Goal: Check status: Check status

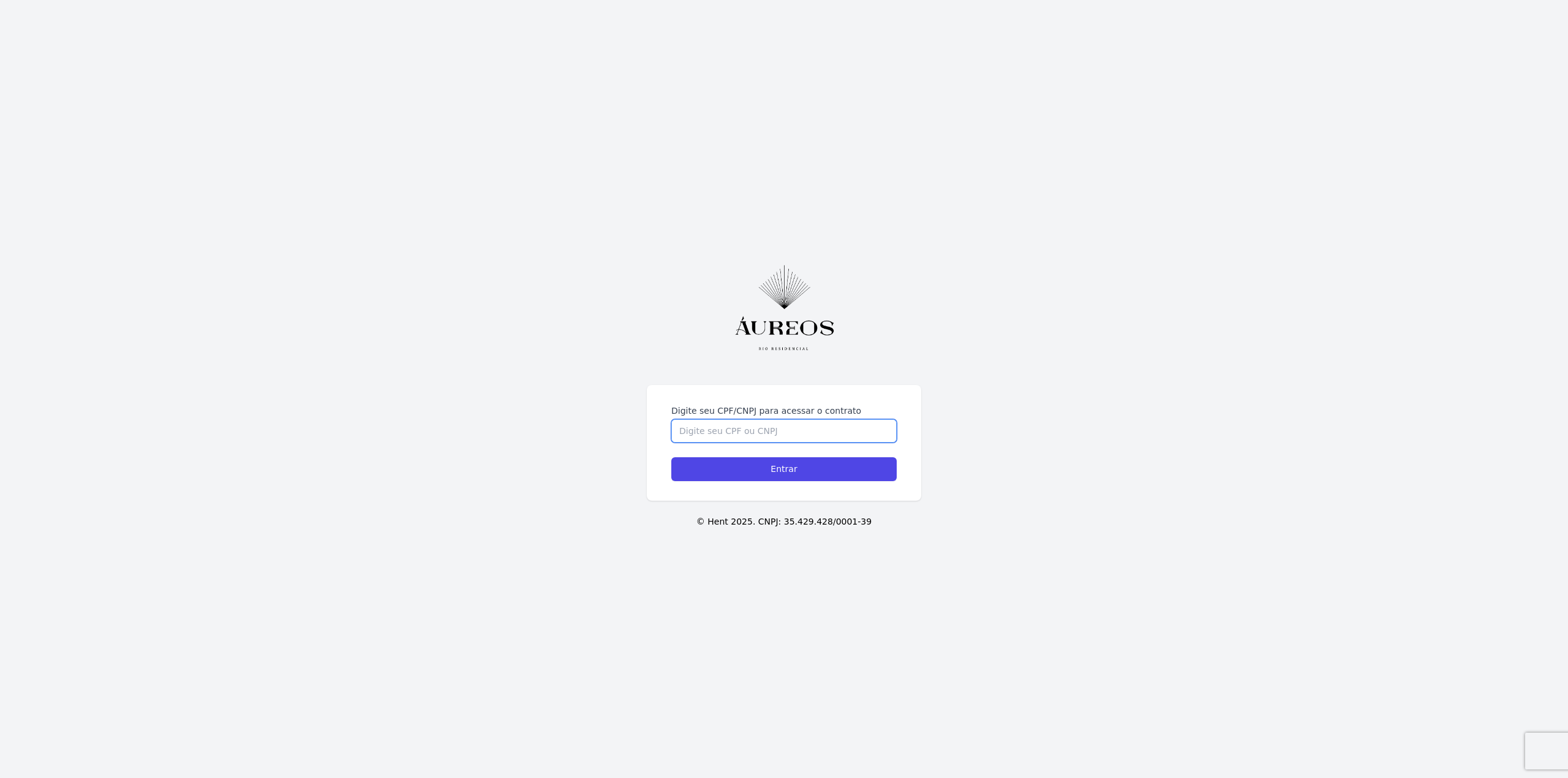
click at [784, 433] on input "Digite seu CPF/CNPJ para acessar o contrato" at bounding box center [784, 431] width 226 height 23
type input "05813756701"
click at [671, 457] on input "Entrar" at bounding box center [784, 469] width 226 height 24
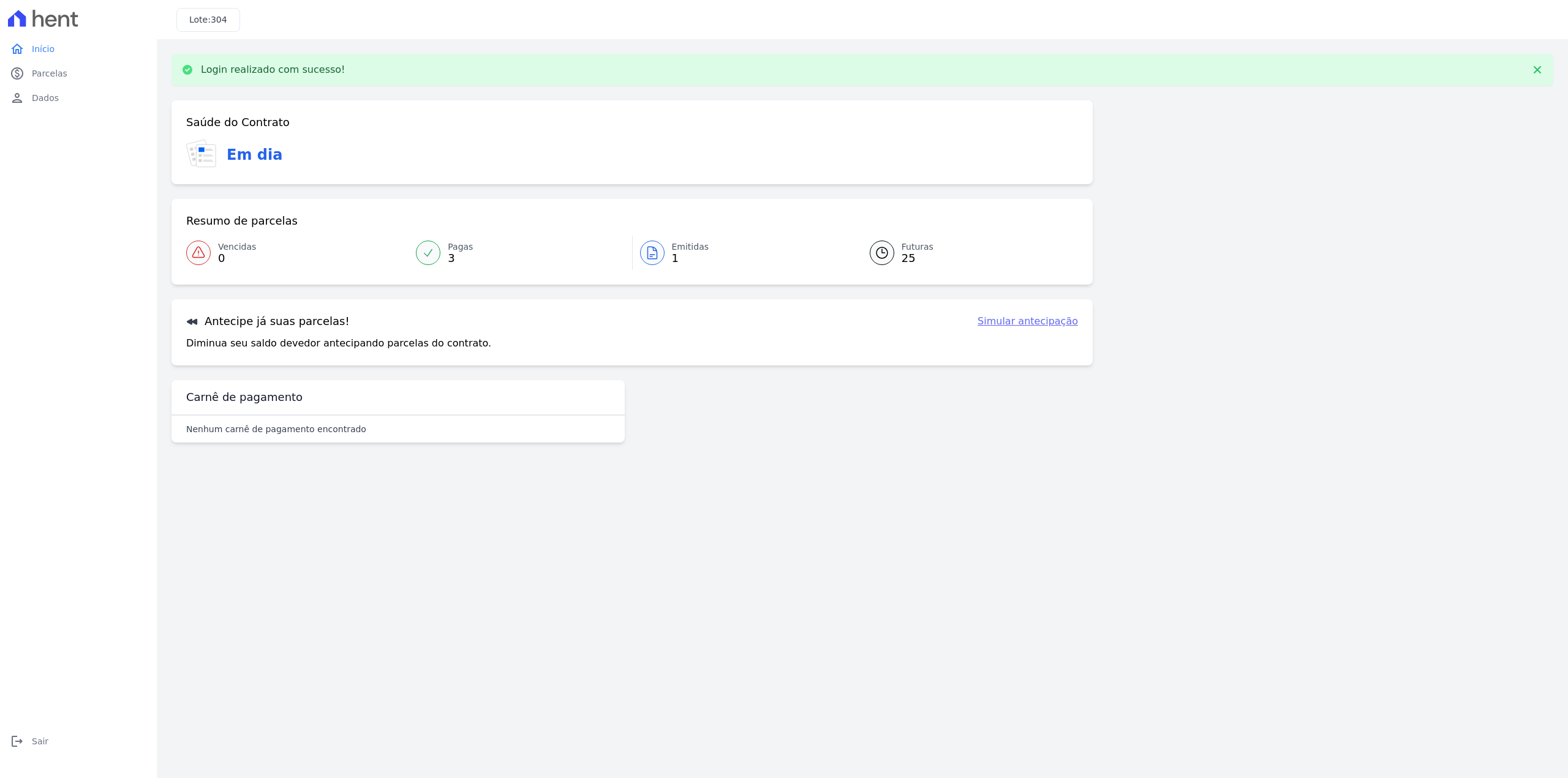
click at [672, 254] on span "1" at bounding box center [690, 258] width 37 height 10
